Goal: Information Seeking & Learning: Learn about a topic

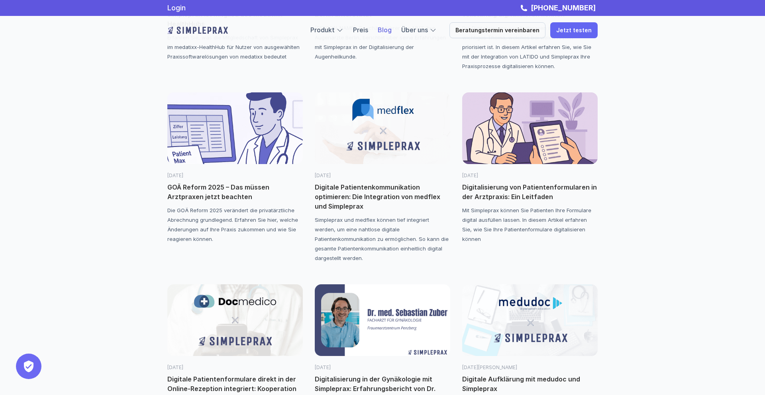
scroll to position [229, 0]
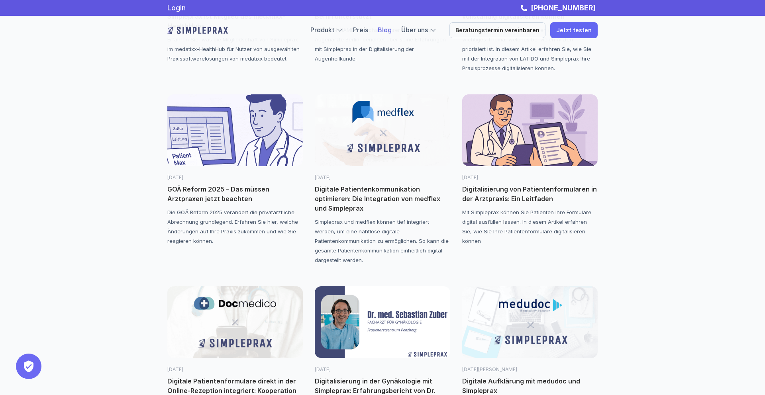
click at [218, 160] on img at bounding box center [235, 130] width 136 height 72
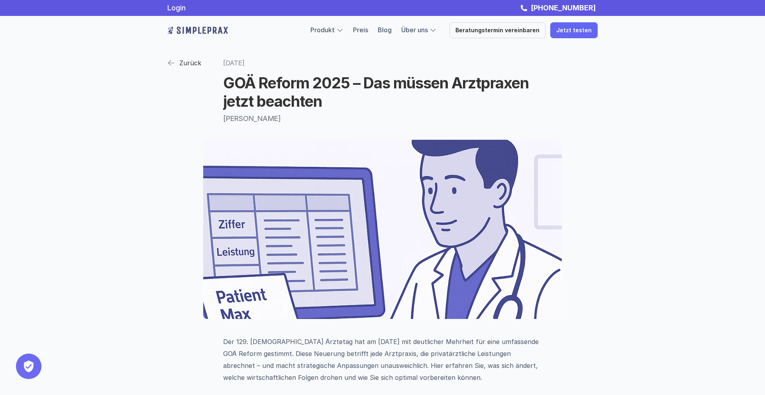
click at [195, 62] on p "Zurück" at bounding box center [190, 63] width 22 height 12
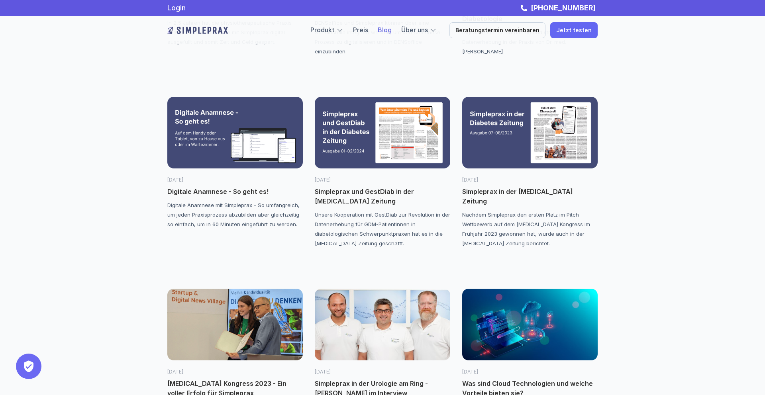
scroll to position [992, 0]
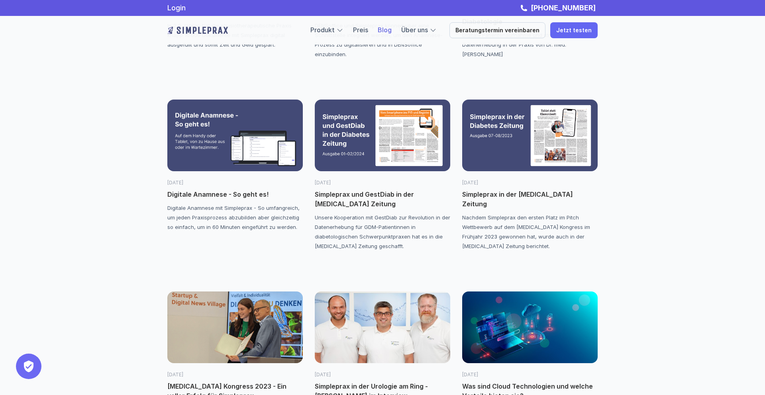
click at [249, 142] on img at bounding box center [235, 136] width 136 height 72
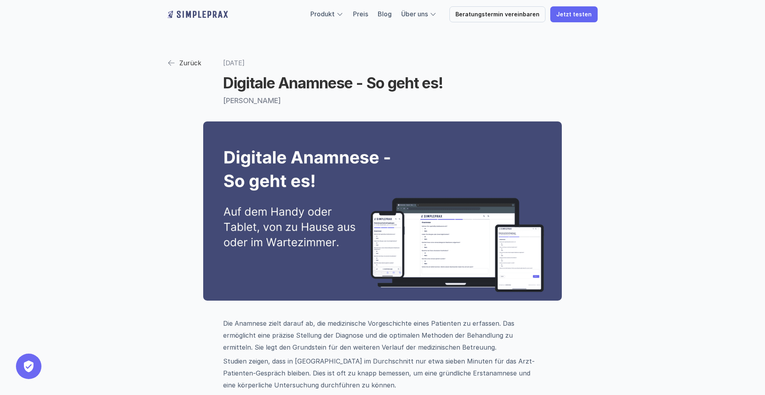
click at [185, 64] on p "Zurück" at bounding box center [190, 63] width 22 height 12
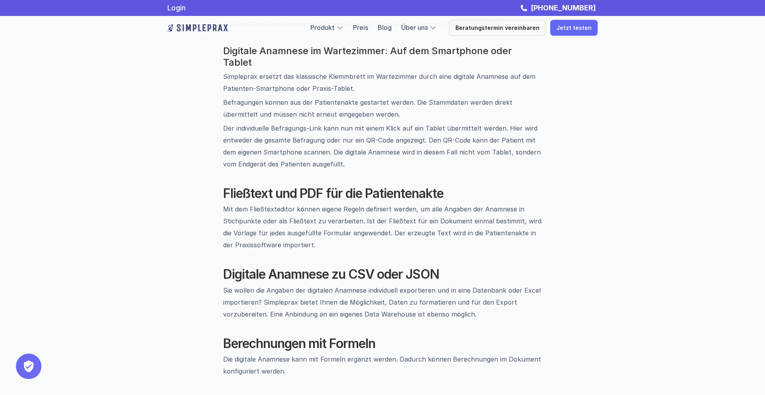
scroll to position [679, 0]
